Goal: Task Accomplishment & Management: Use online tool/utility

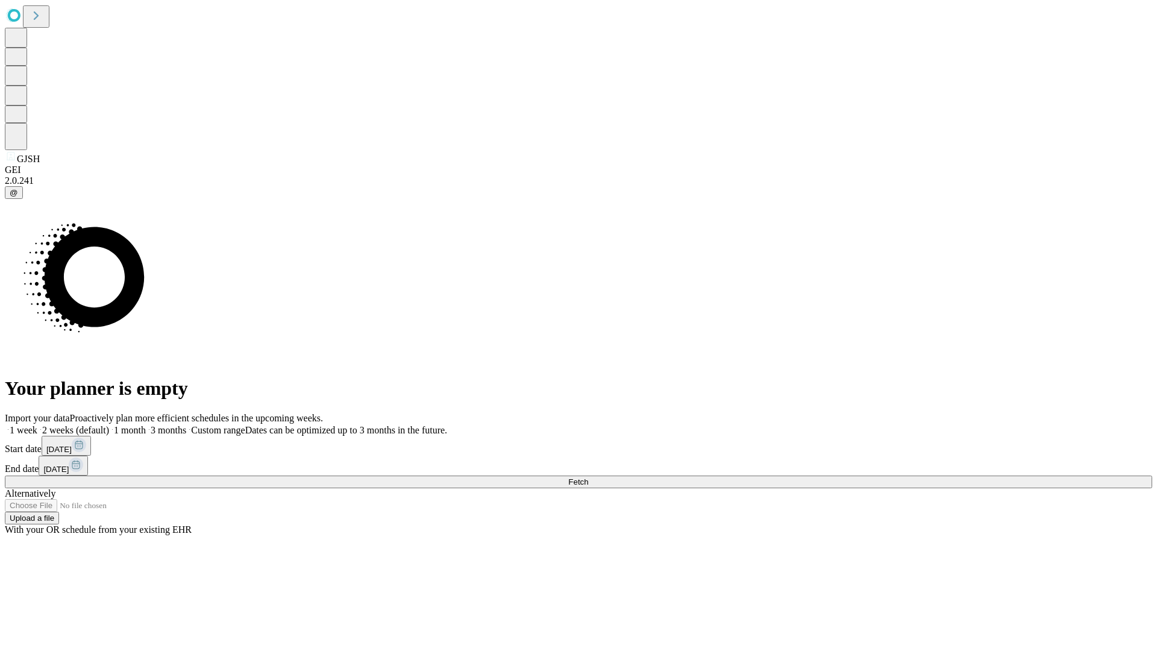
click at [588, 477] on span "Fetch" at bounding box center [578, 481] width 20 height 9
